Goal: Check status: Check status

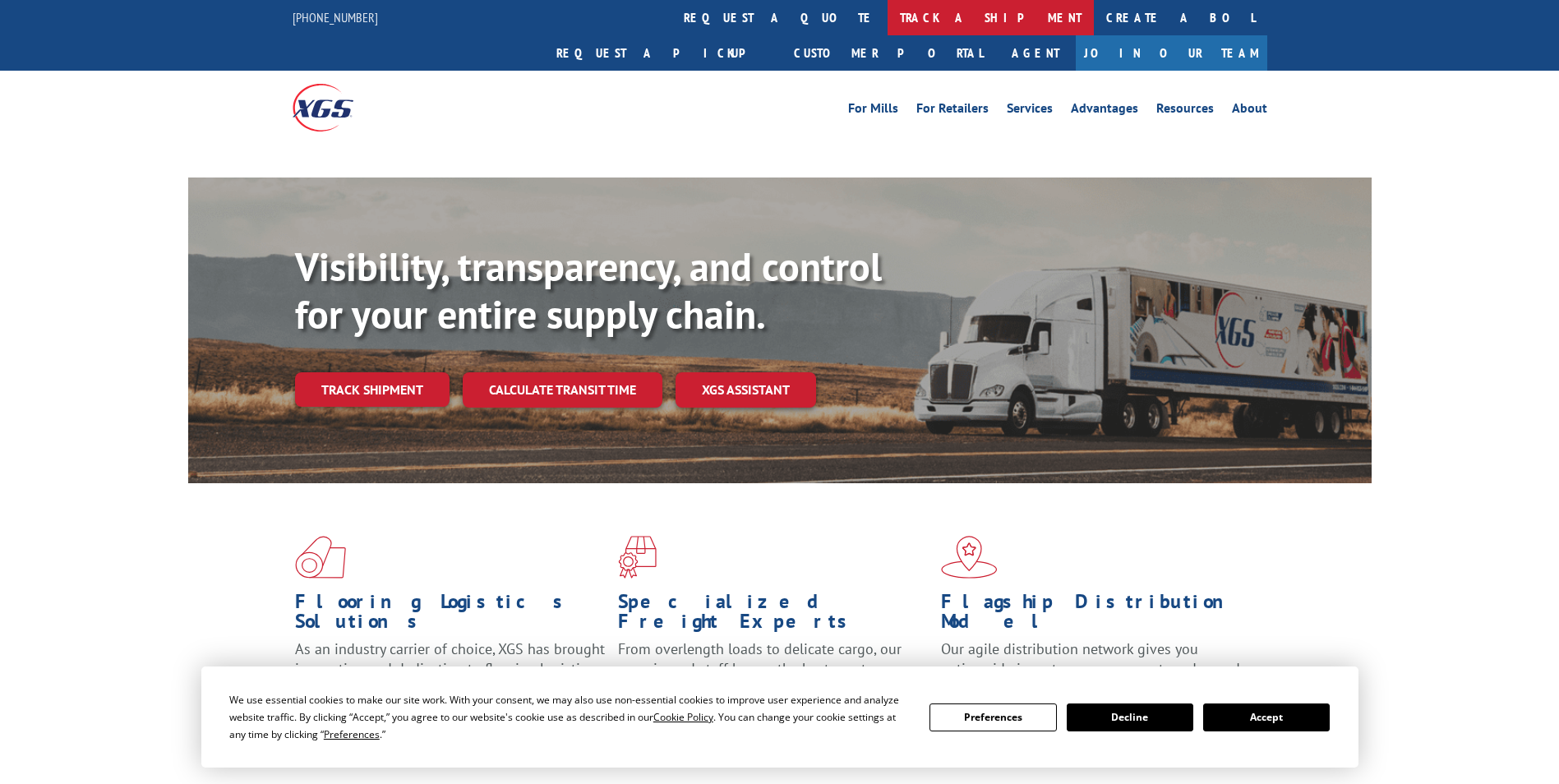
click at [888, 12] on link "track a shipment" at bounding box center [991, 17] width 206 height 35
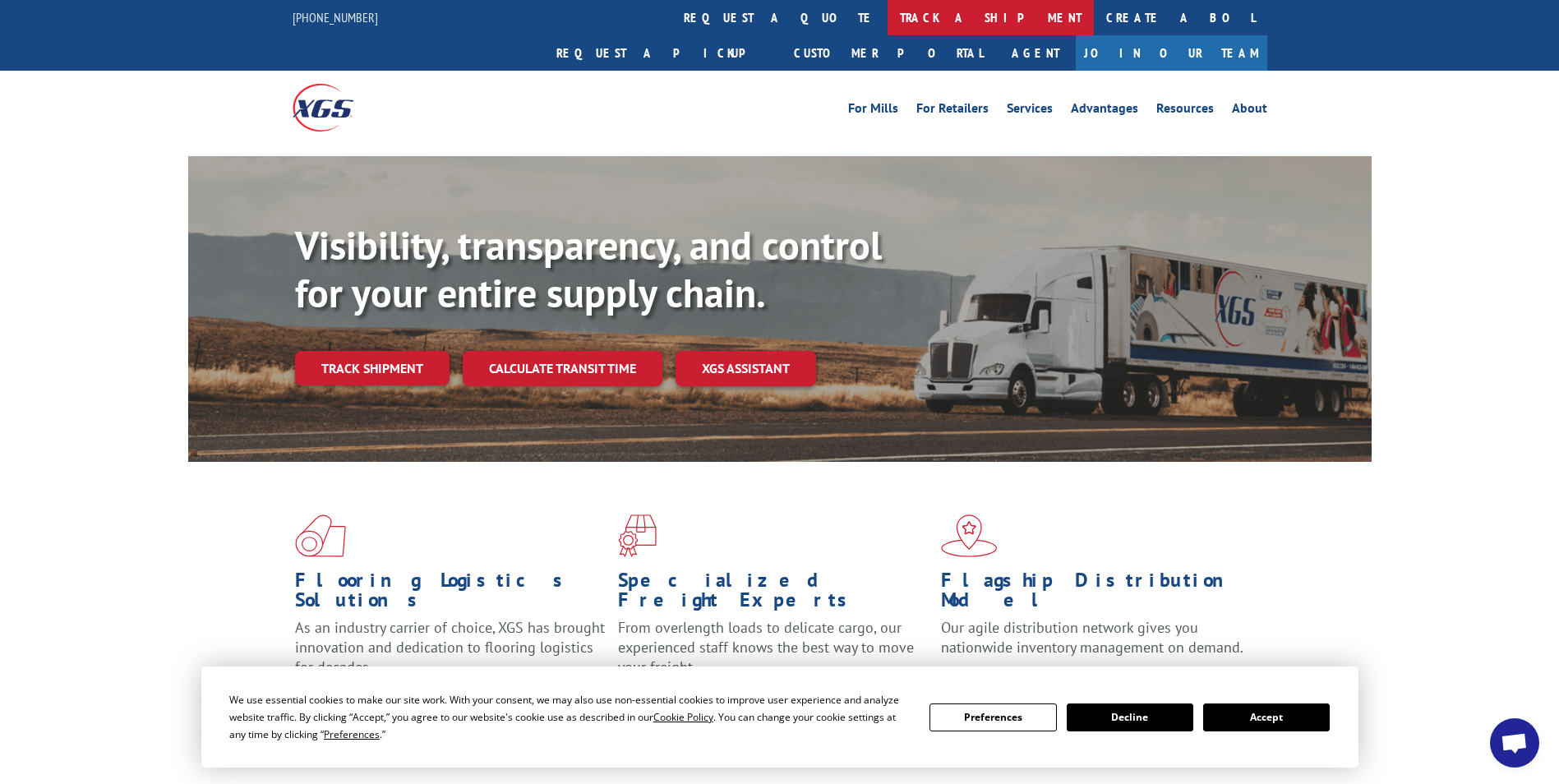
click at [888, 32] on link "track a shipment" at bounding box center [991, 17] width 206 height 35
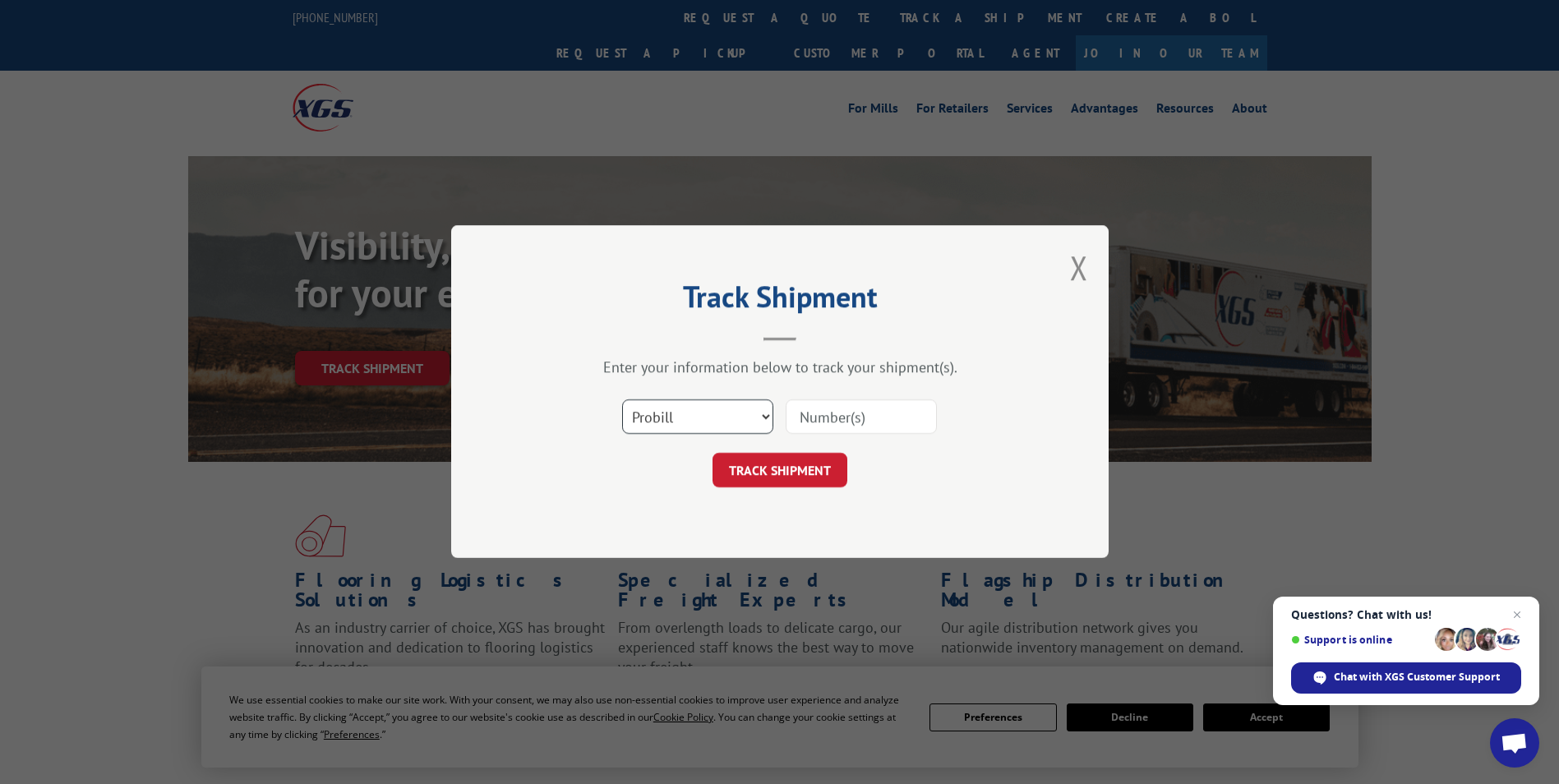
drag, startPoint x: 734, startPoint y: 415, endPoint x: 728, endPoint y: 423, distance: 10.0
click at [734, 415] on select "Select category... Probill BOL PO" at bounding box center [698, 418] width 151 height 35
select select "po"
click at [622, 401] on select "Select category... Probill BOL PO" at bounding box center [698, 418] width 151 height 35
click at [802, 423] on input at bounding box center [861, 418] width 151 height 35
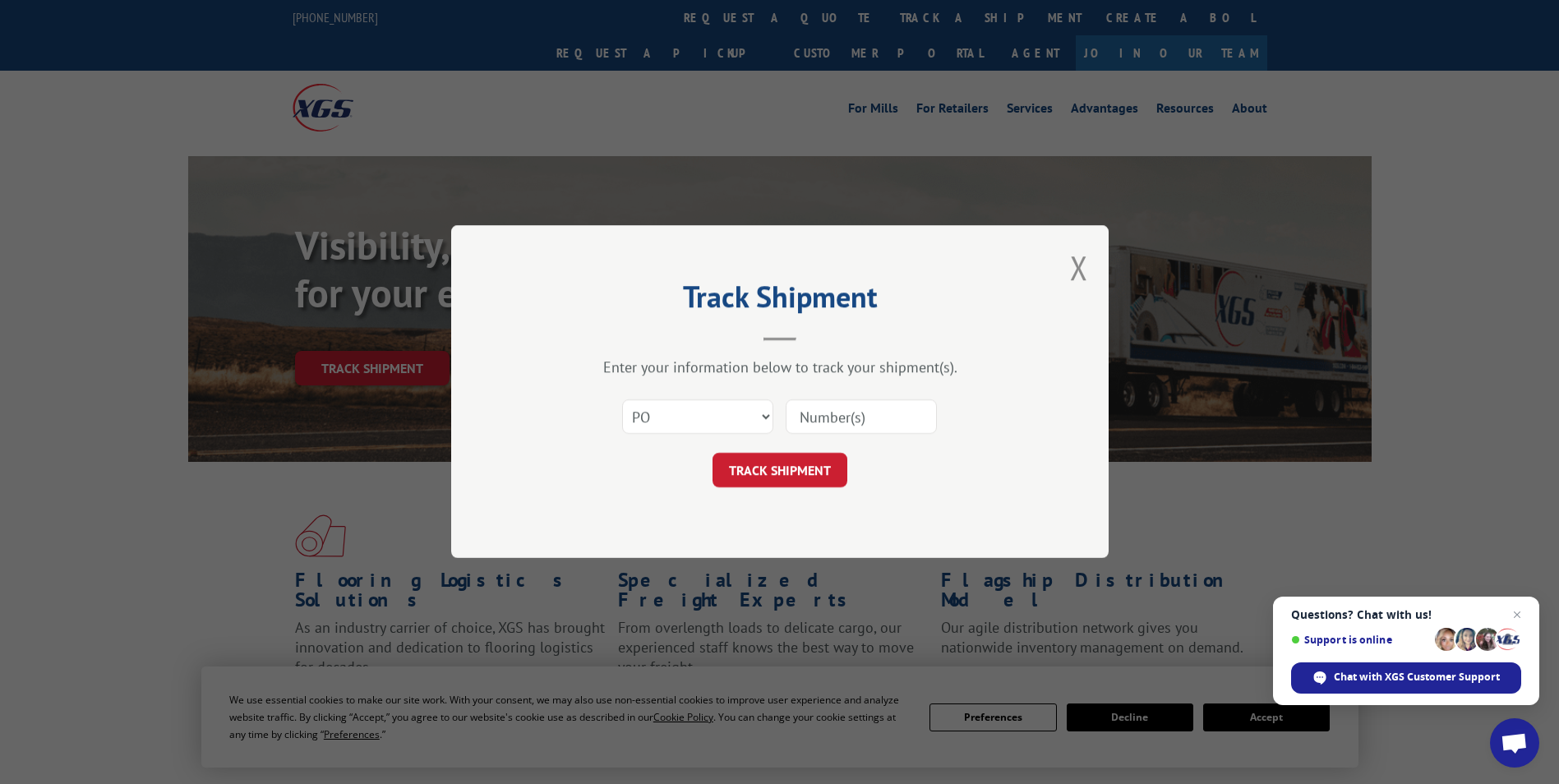
paste input "81511605"
type input "81511605"
click at [804, 484] on button "TRACK SHIPMENT" at bounding box center [780, 471] width 135 height 35
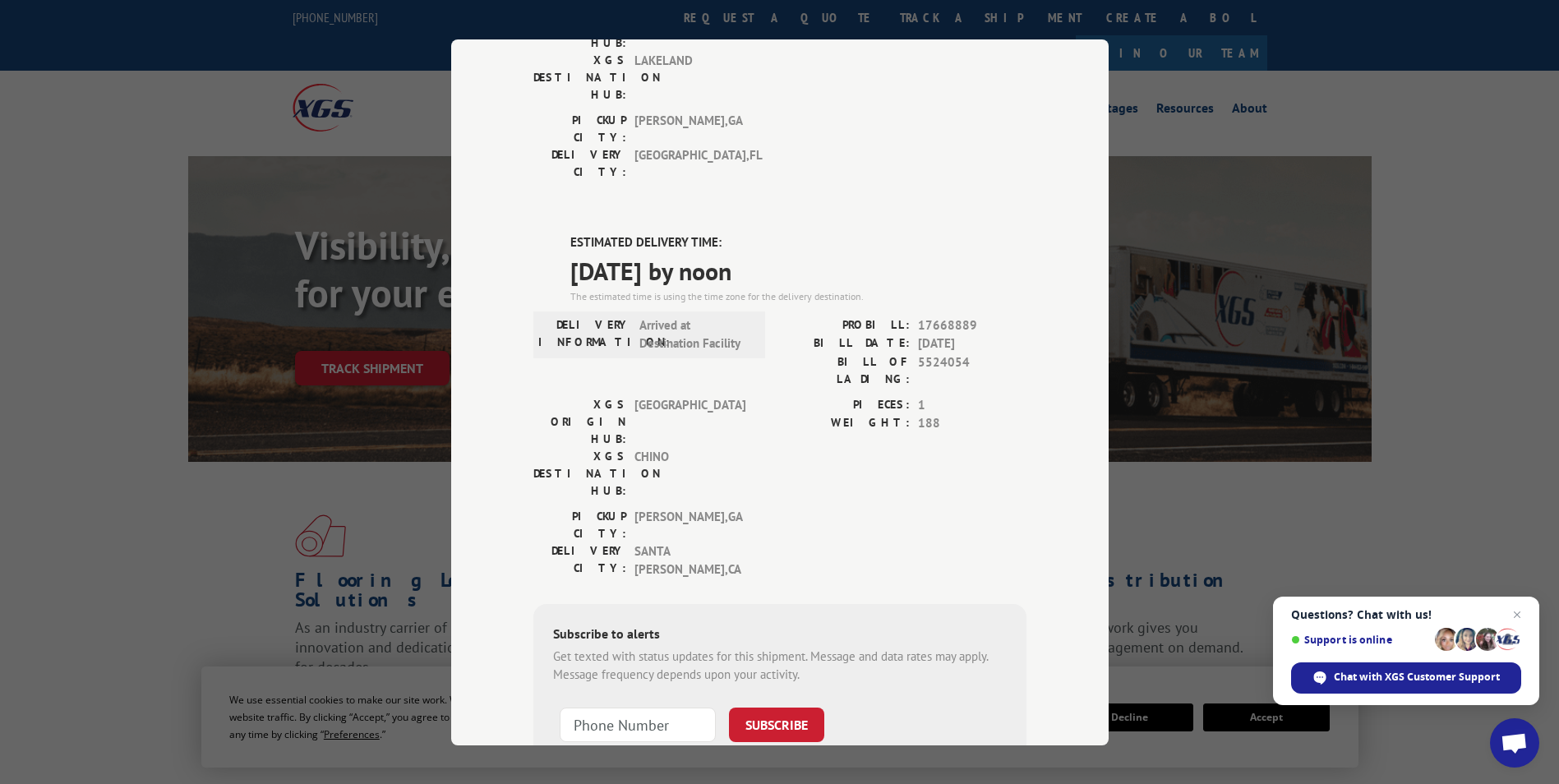
scroll to position [303, 0]
